Goal: Task Accomplishment & Management: Manage account settings

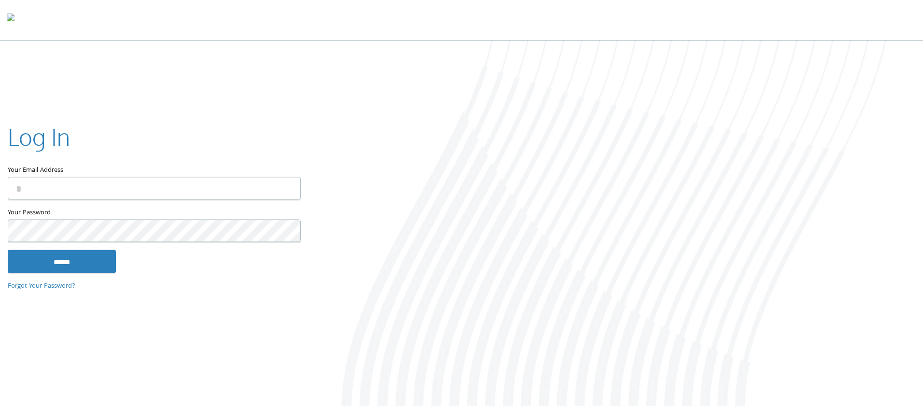
type input "**********"
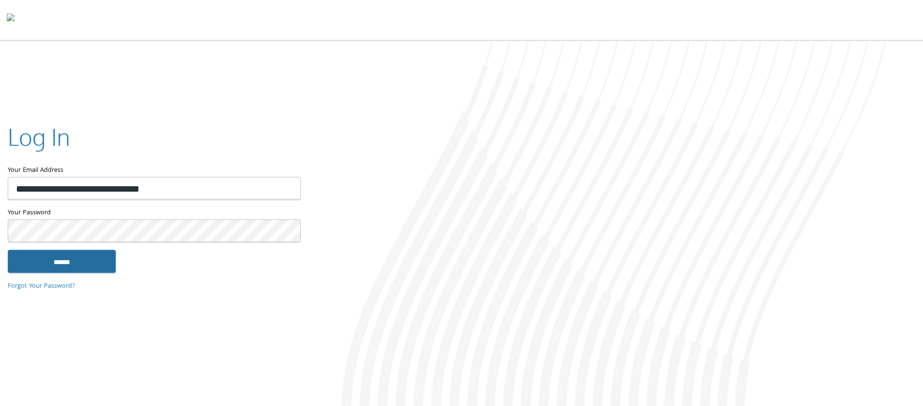
click at [76, 251] on input "******" at bounding box center [62, 261] width 108 height 23
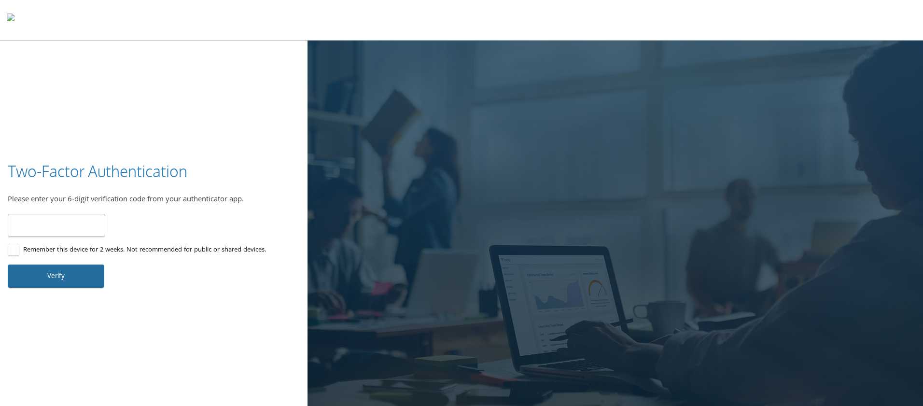
type input "******"
click at [61, 276] on button "Verify" at bounding box center [56, 276] width 97 height 23
